Goal: Find specific page/section: Find specific page/section

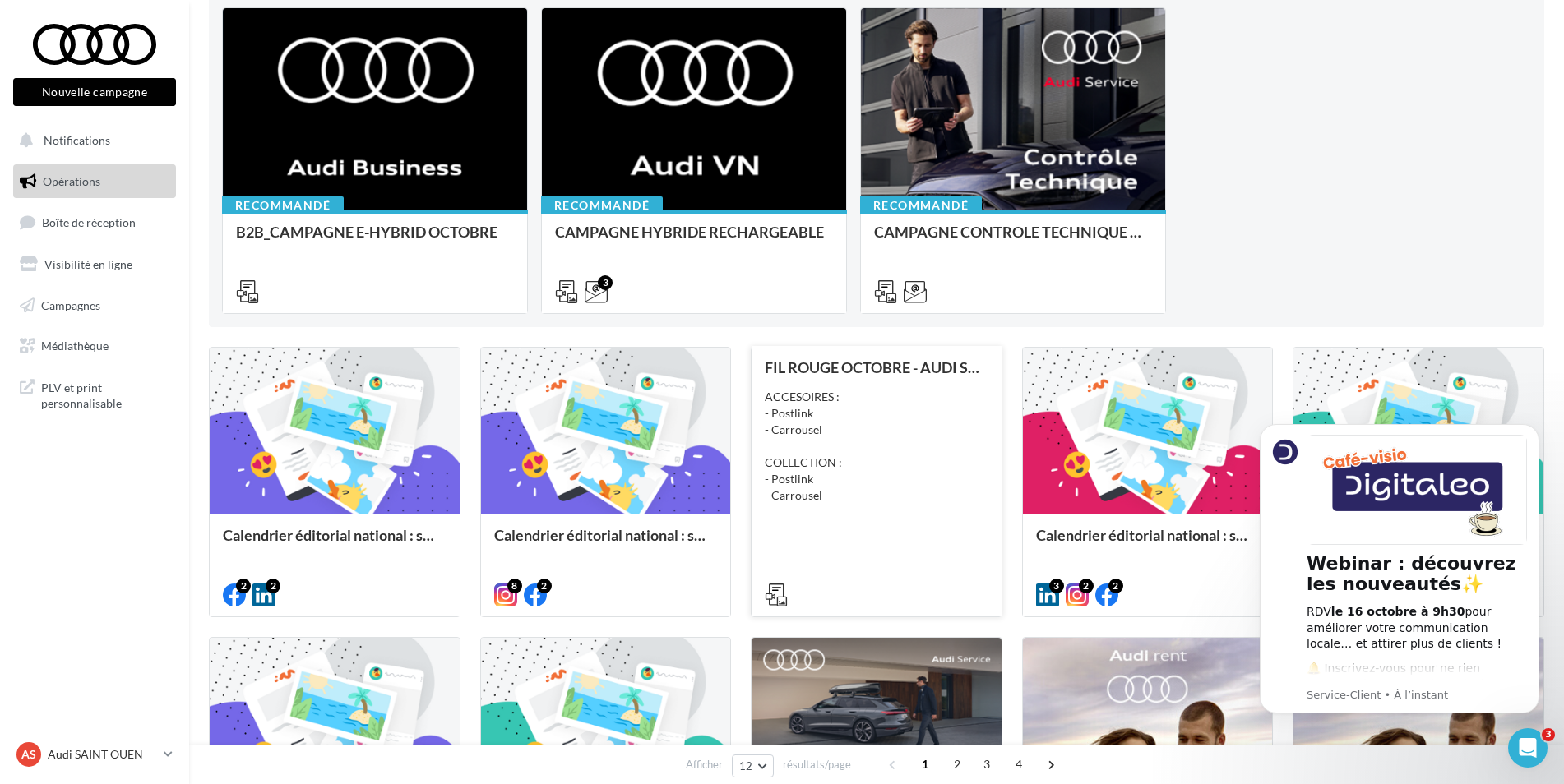
scroll to position [329, 0]
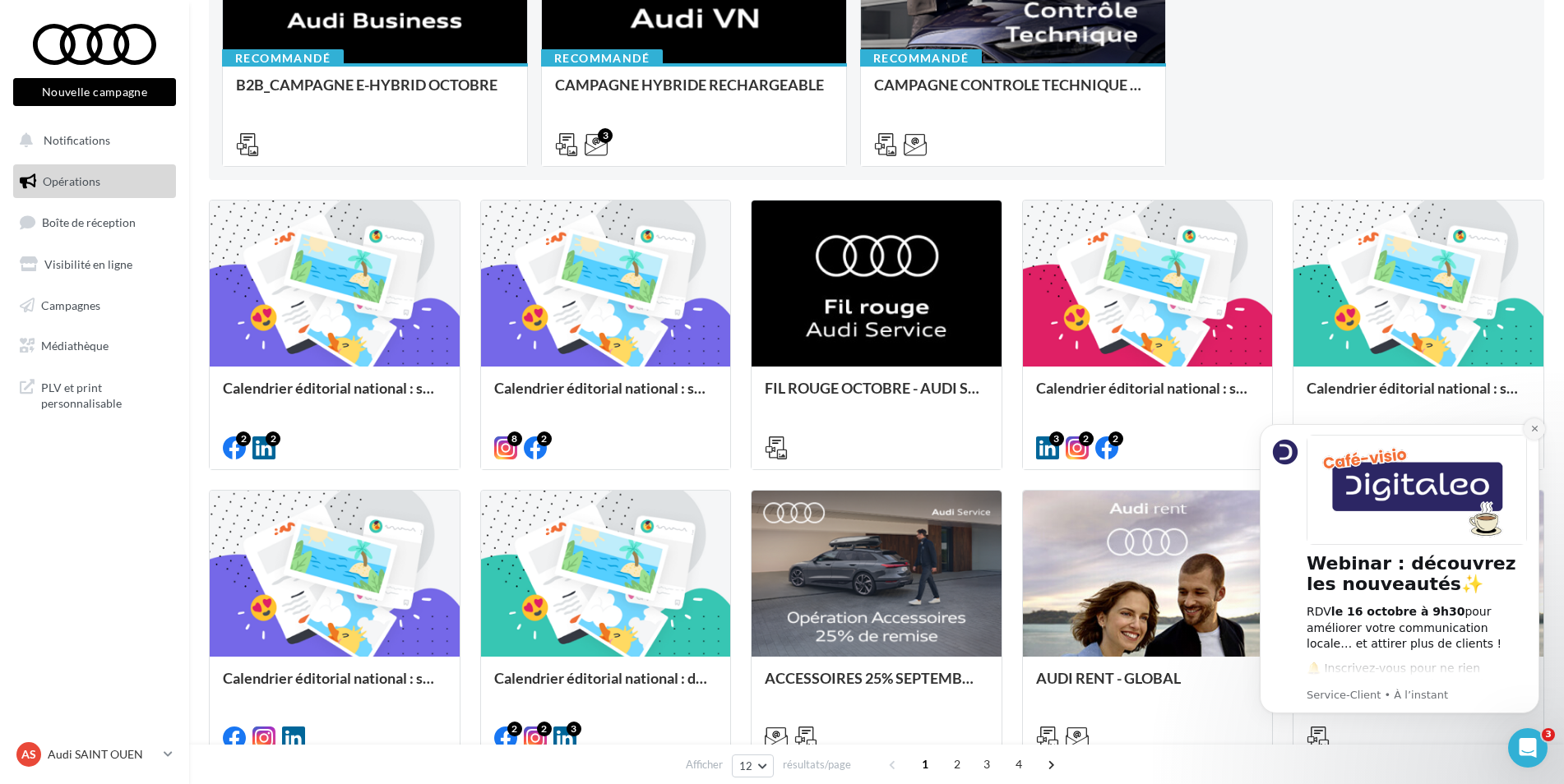
click at [1531, 430] on icon "Dismiss notification" at bounding box center [1535, 428] width 9 height 9
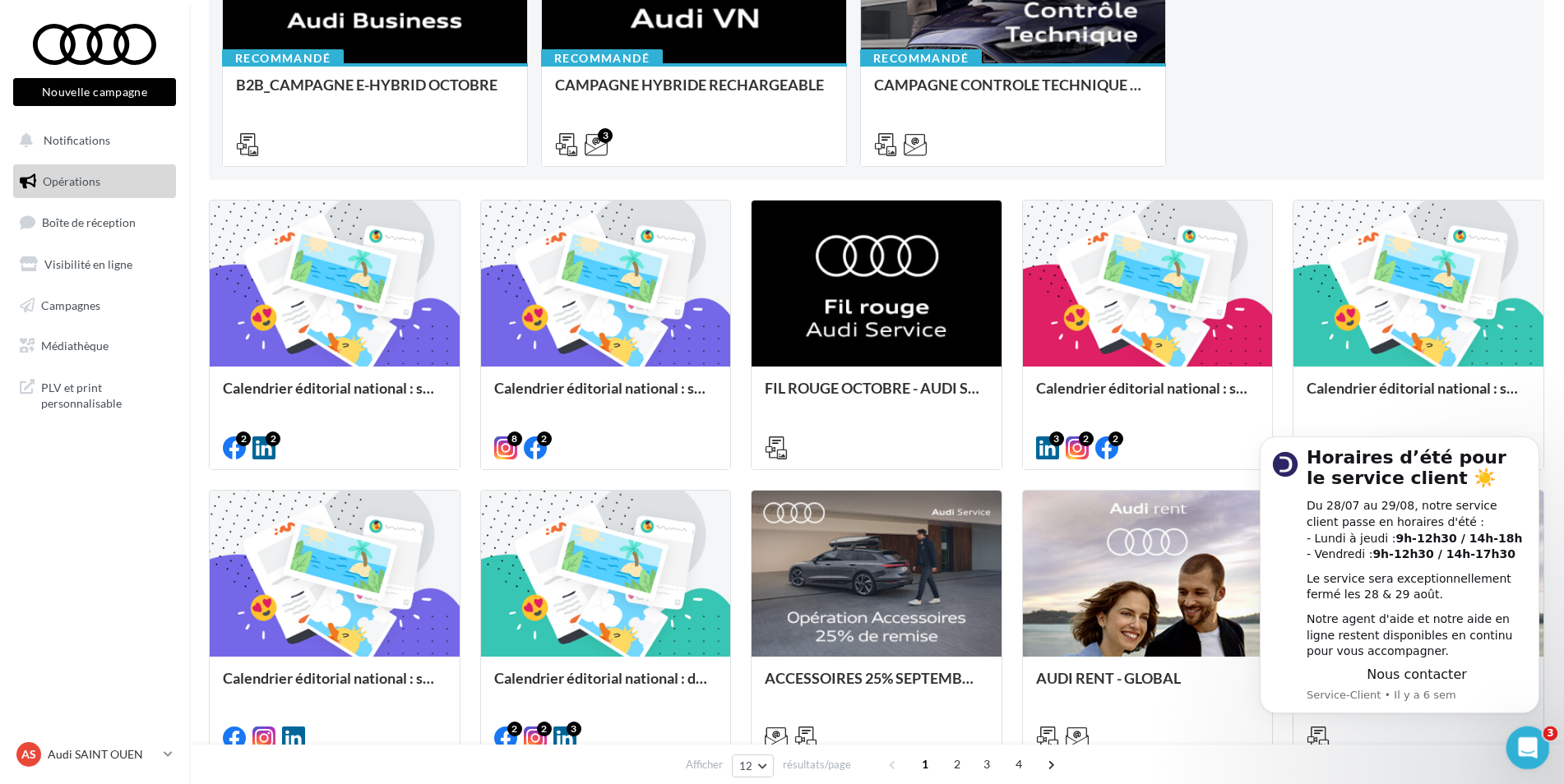
click at [1520, 744] on icon "Ouvrir le Messenger Intercom" at bounding box center [1525, 745] width 27 height 27
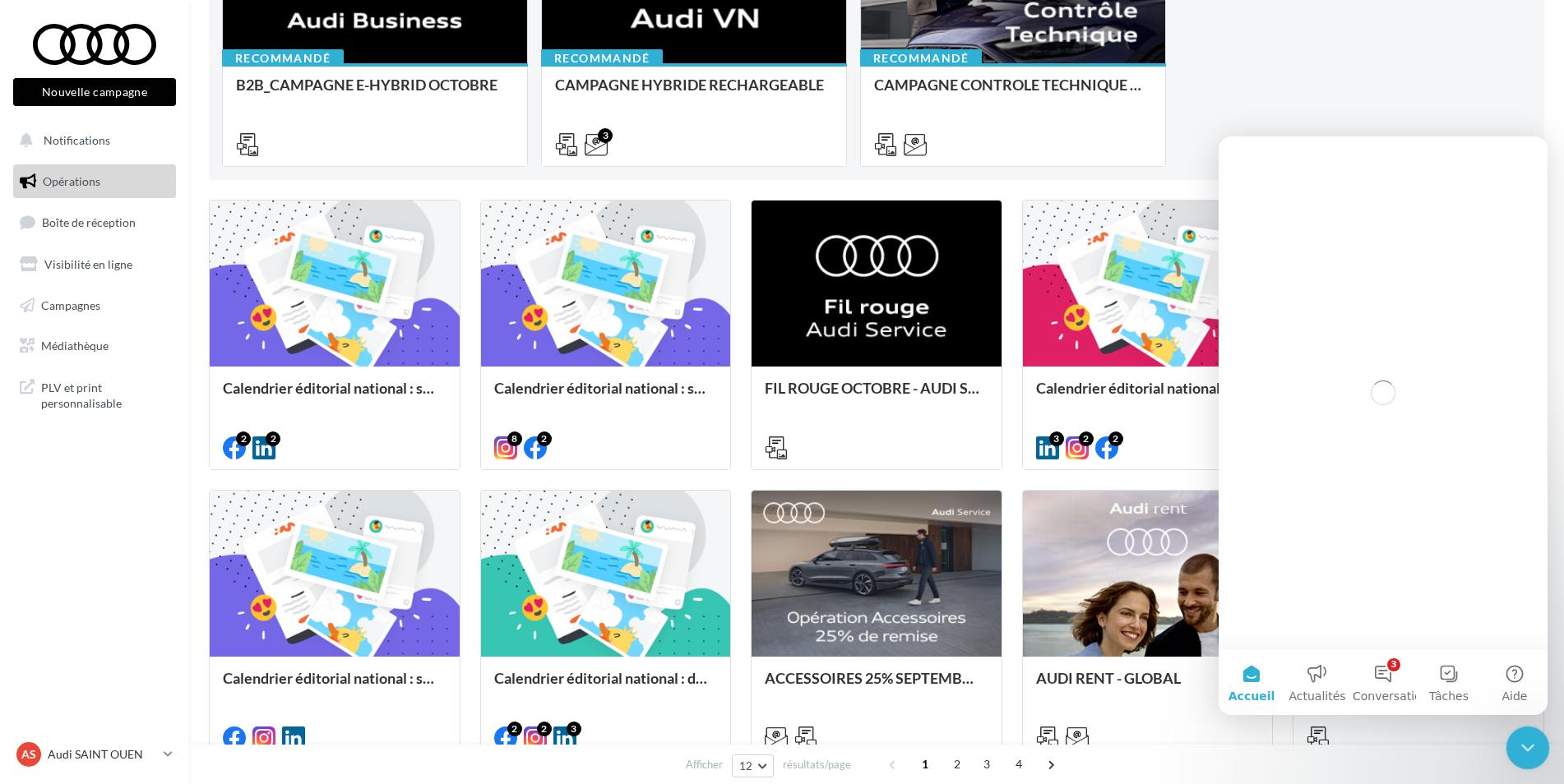
scroll to position [0, 0]
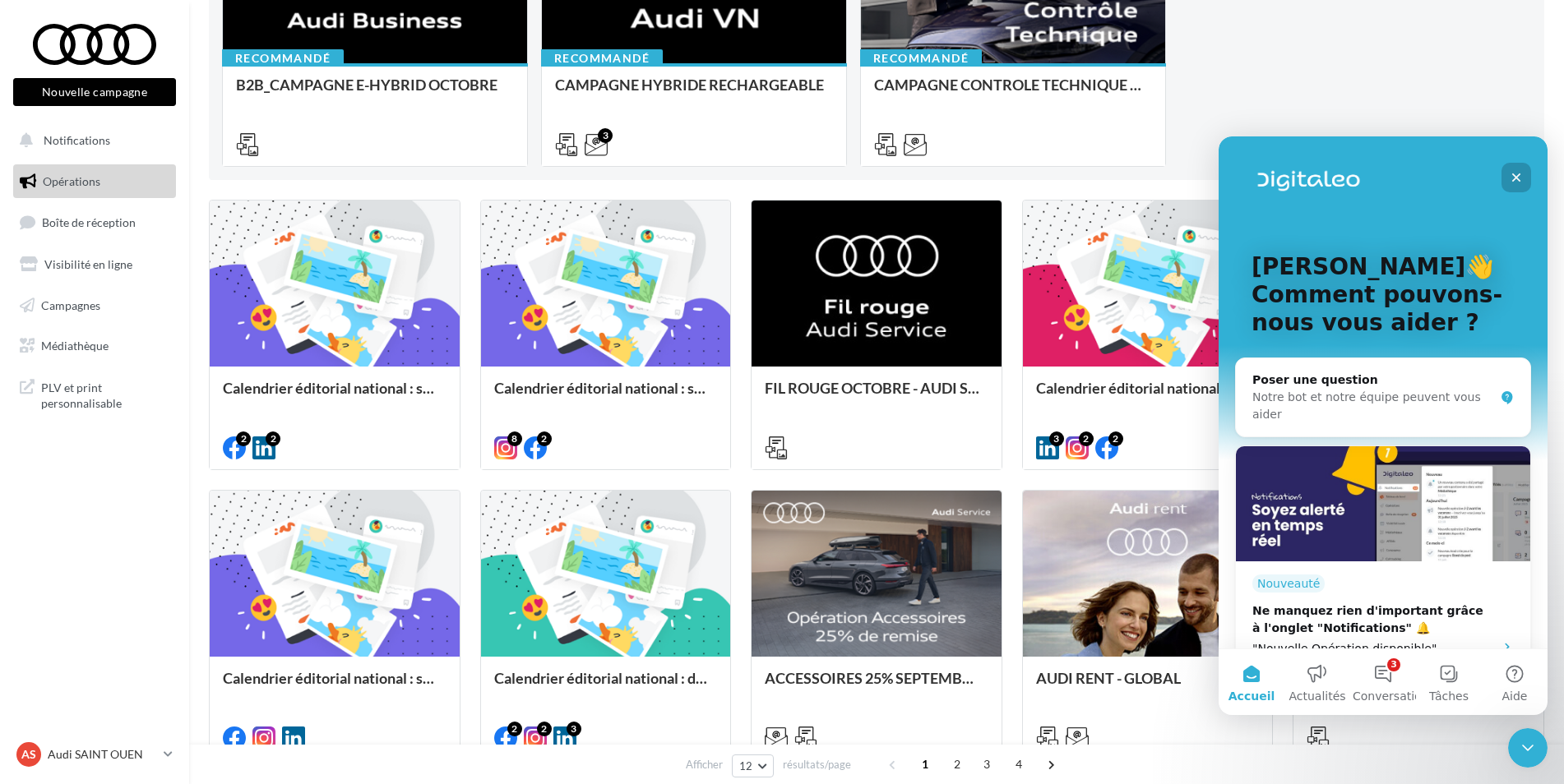
click at [1520, 176] on icon "Fermer" at bounding box center [1516, 177] width 13 height 13
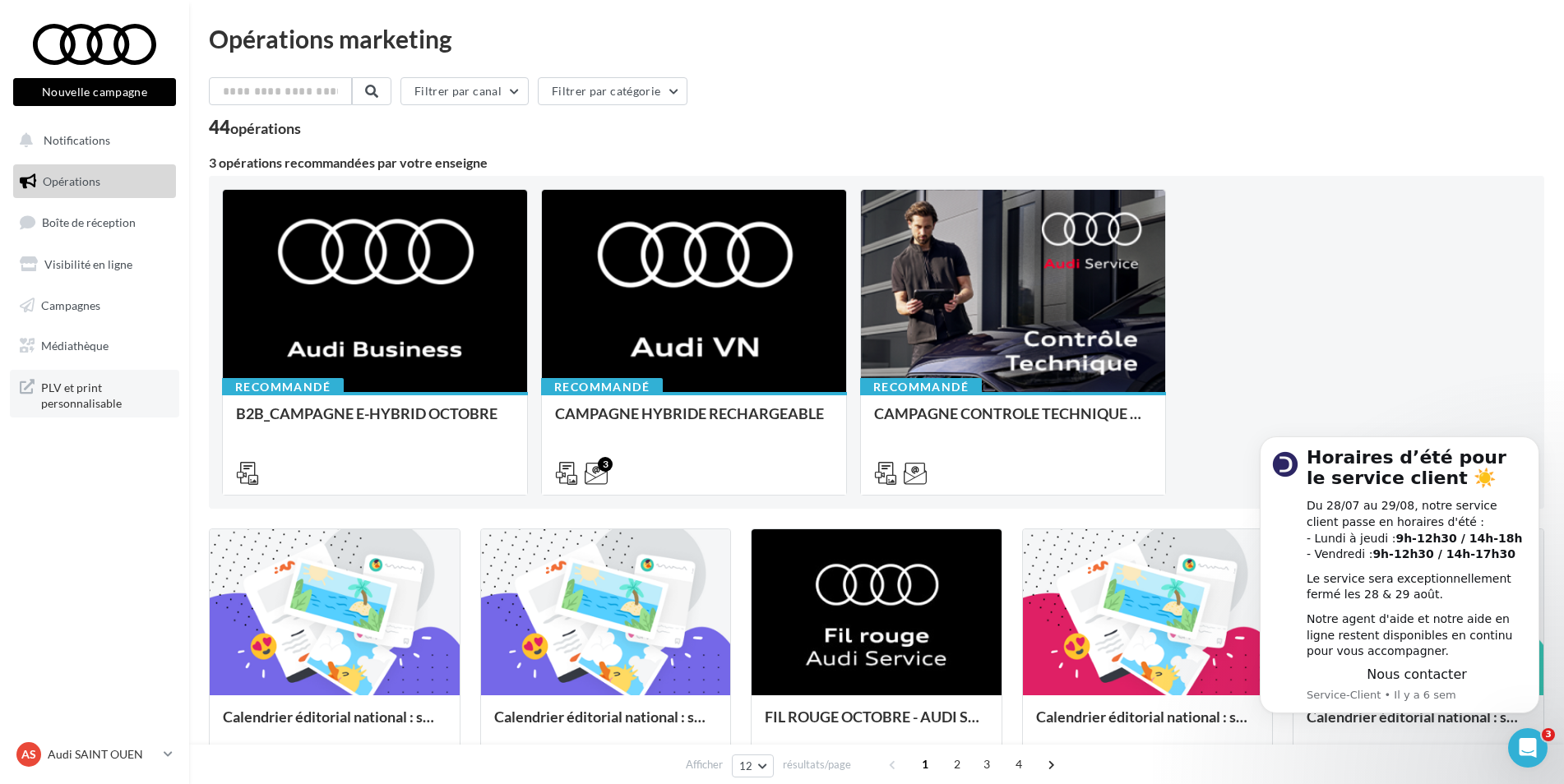
click at [60, 382] on span "PLV et print personnalisable" at bounding box center [105, 394] width 128 height 35
click at [82, 342] on span "Médiathèque" at bounding box center [75, 345] width 67 height 14
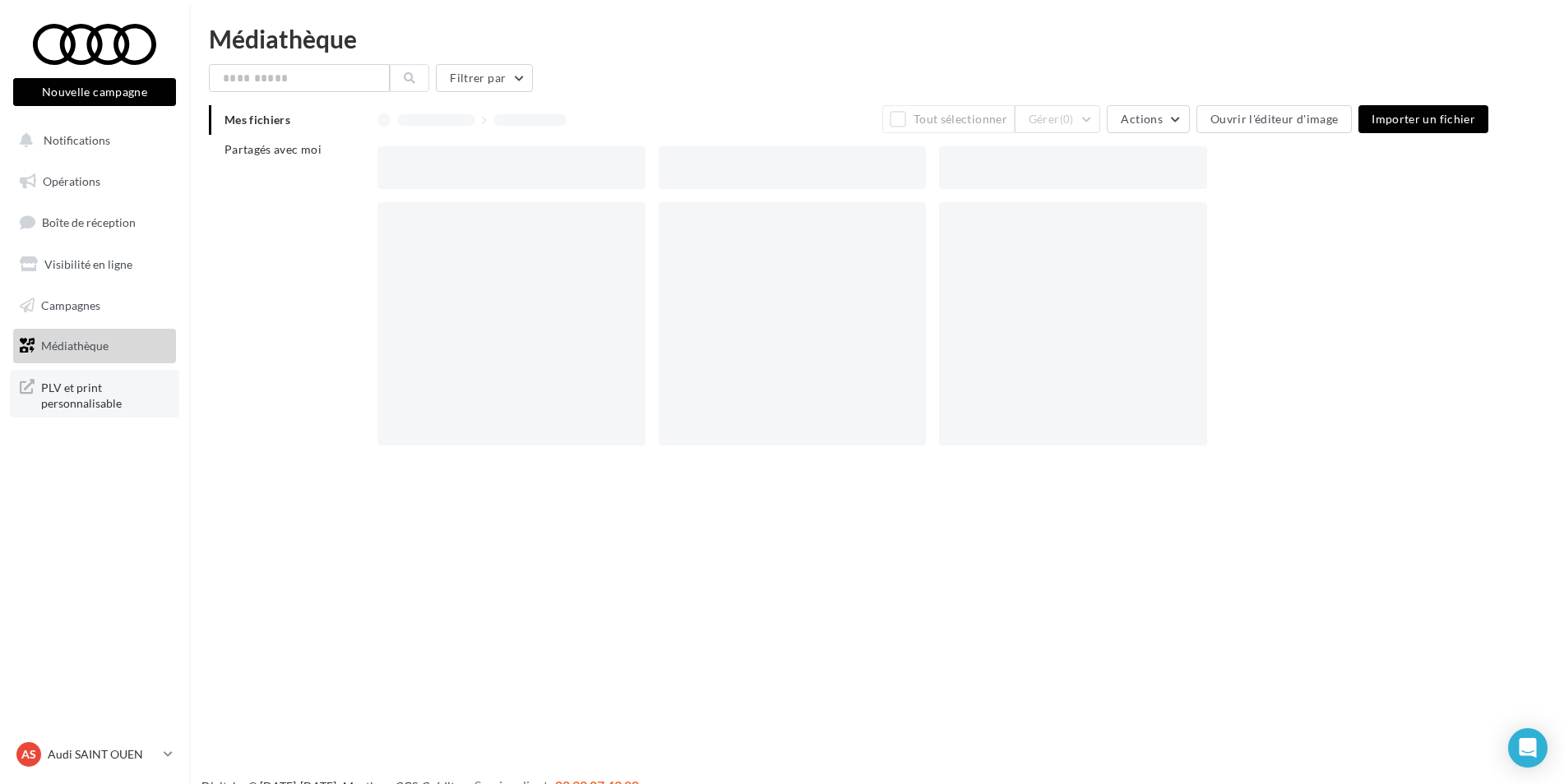
drag, startPoint x: 0, startPoint y: 0, endPoint x: 63, endPoint y: 399, distance: 403.9
click at [63, 399] on span "PLV et print personnalisable" at bounding box center [105, 394] width 128 height 35
